Goal: Information Seeking & Learning: Learn about a topic

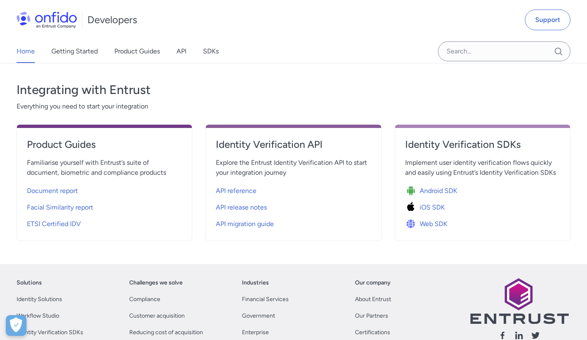
scroll to position [270, 0]
click at [240, 187] on span "API reference" at bounding box center [236, 191] width 41 height 10
select select "http"
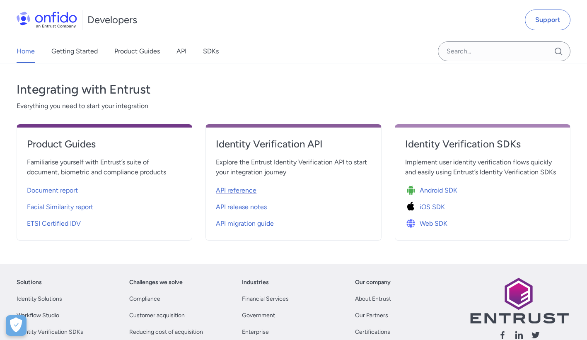
select select "http"
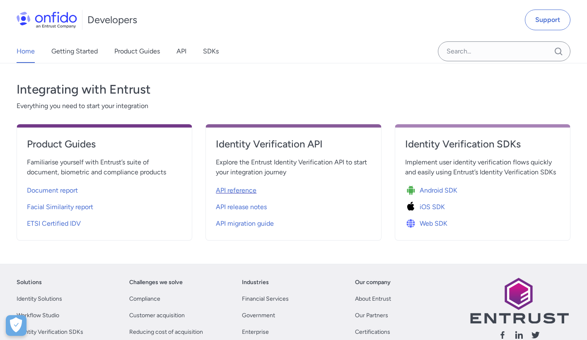
select select "http"
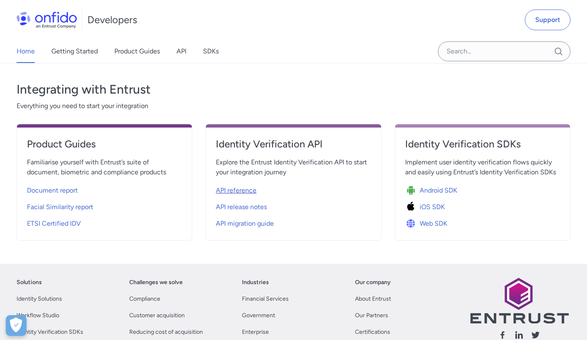
select select "http"
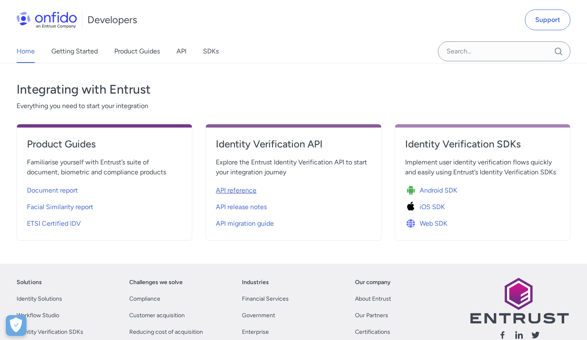
select select "http"
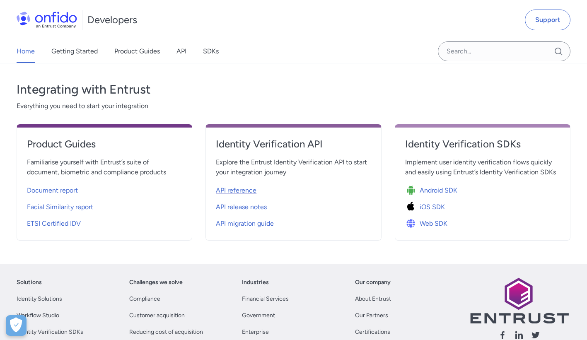
select select "http"
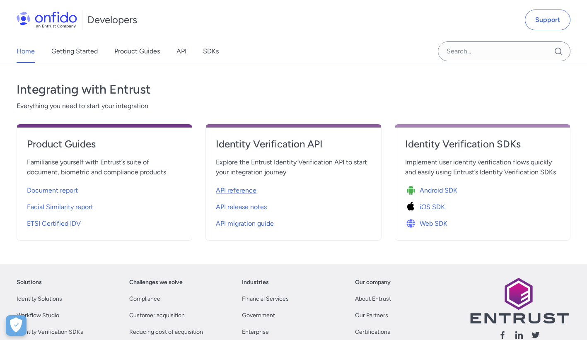
select select "http"
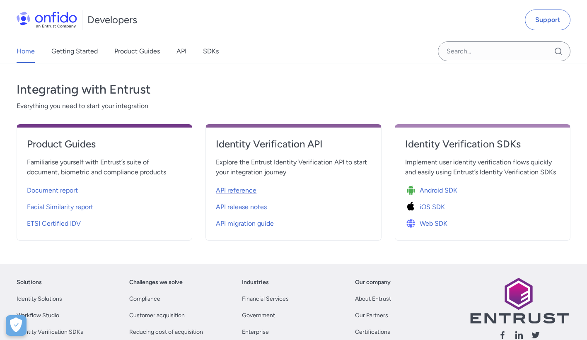
select select "http"
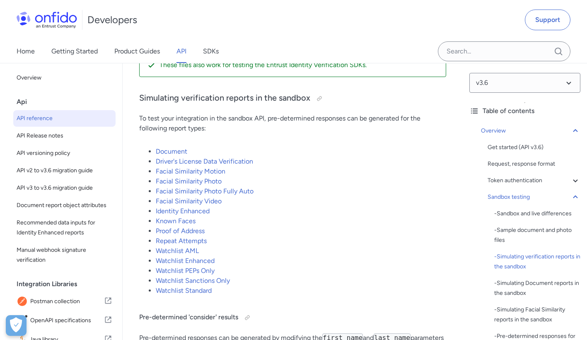
scroll to position [1844, 0]
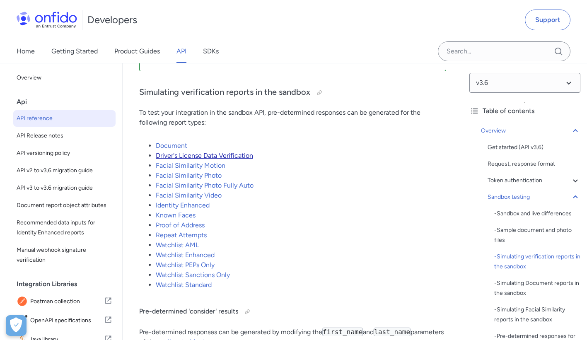
click at [212, 159] on link "Driver's License Data Verification" at bounding box center [204, 156] width 97 height 8
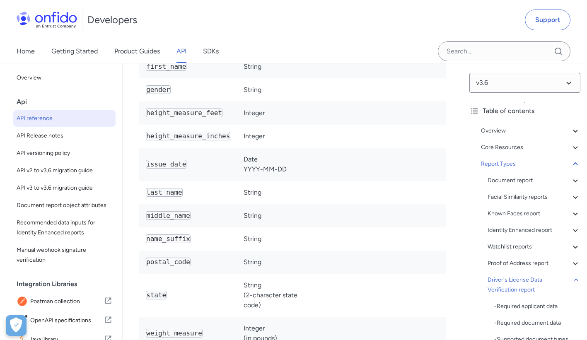
scroll to position [70724, 0]
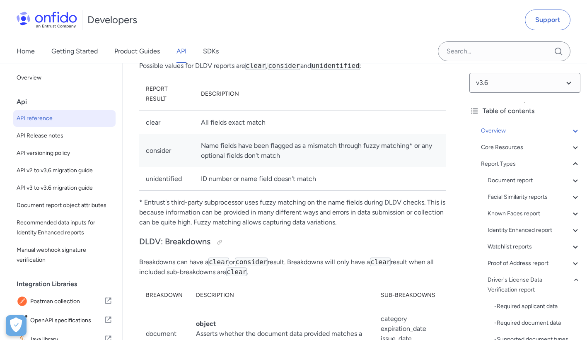
scroll to position [1844, 0]
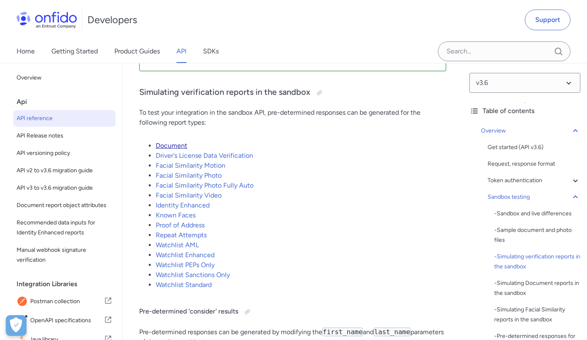
click at [180, 149] on link "Document" at bounding box center [171, 146] width 31 height 8
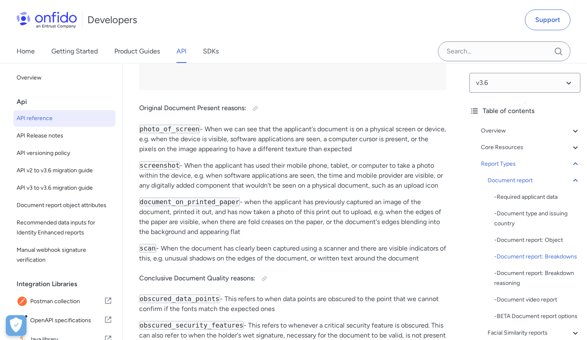
scroll to position [41769, 0]
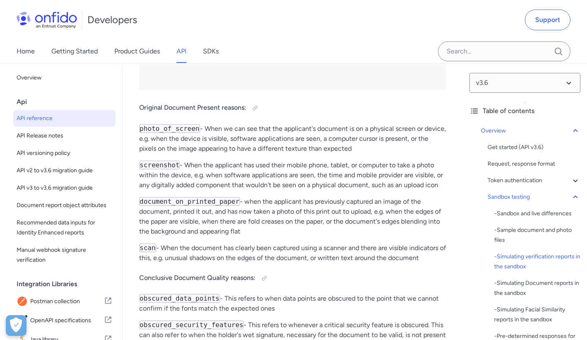
scroll to position [1844, 0]
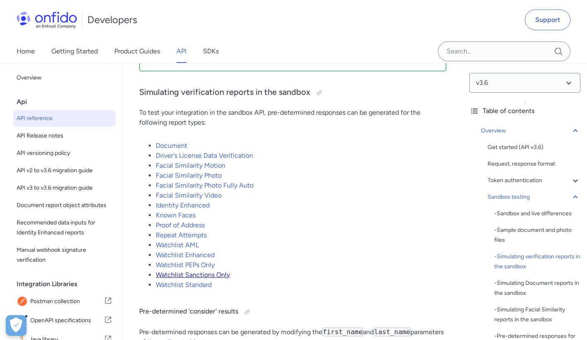
click at [195, 279] on link "Watchlist Sanctions Only" at bounding box center [193, 275] width 74 height 8
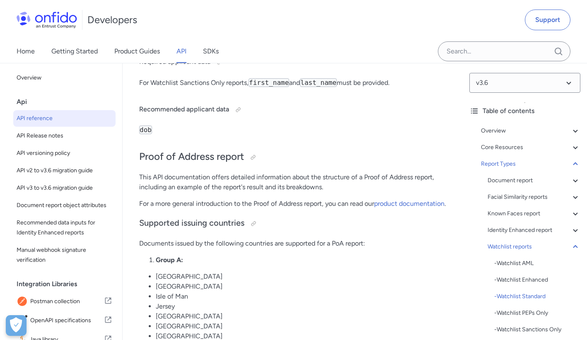
scroll to position [66125, 0]
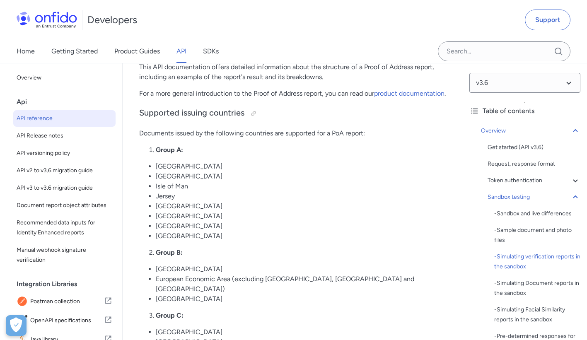
scroll to position [1844, 0]
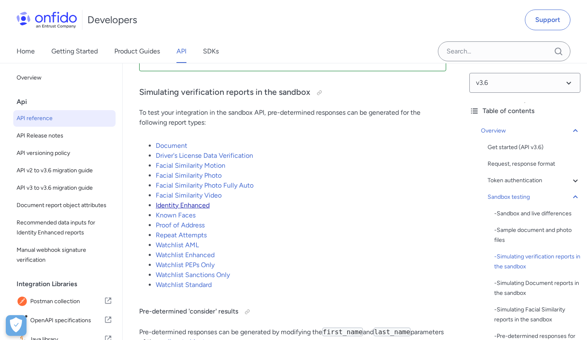
click at [196, 209] on link "Identity Enhanced" at bounding box center [183, 205] width 54 height 8
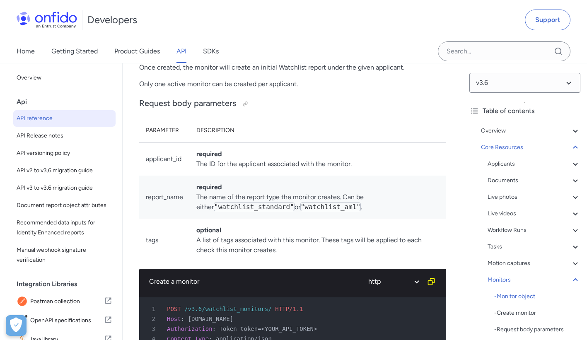
scroll to position [30130, 0]
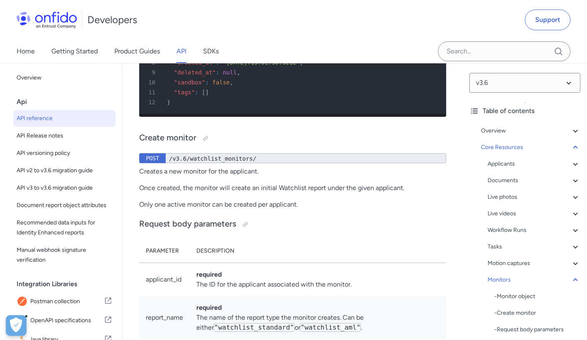
click at [56, 24] on img at bounding box center [47, 20] width 60 height 17
